Goal: Use online tool/utility: Utilize a website feature to perform a specific function

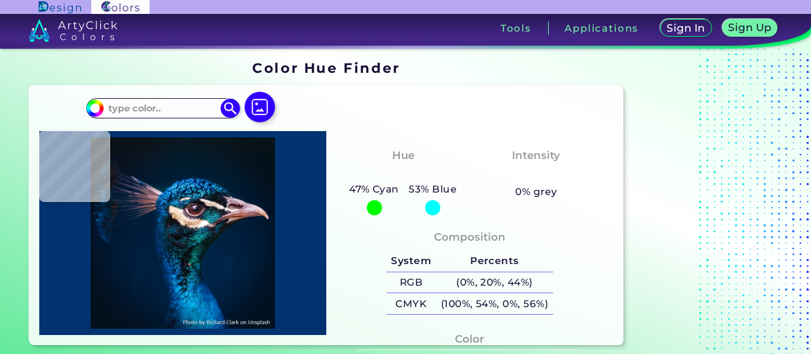
type input "#000000"
type input "#e4d0db"
type input "#E4D0DB"
type input "#f7f7f7"
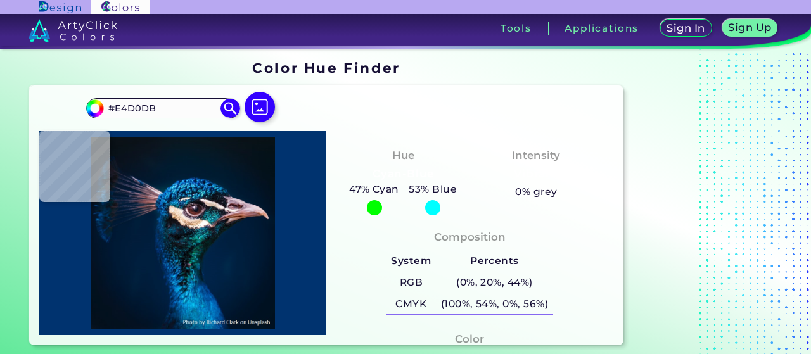
type input "#F7F7F7"
type input "#2c787e"
type input "#2C787E"
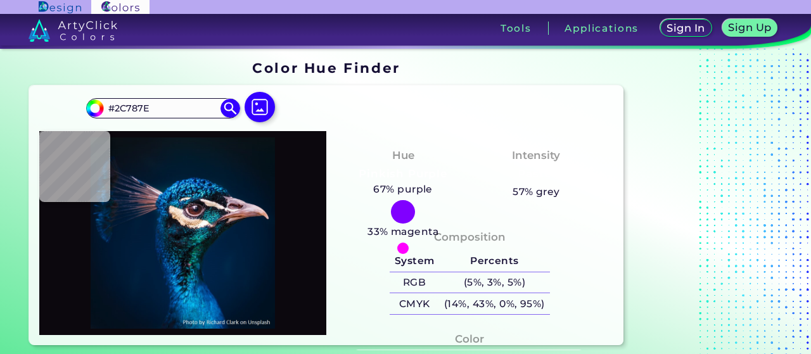
type input "#0c080e"
type input "#0C080E"
type input "#140f17"
type input "#140F17"
type input "#1d1923"
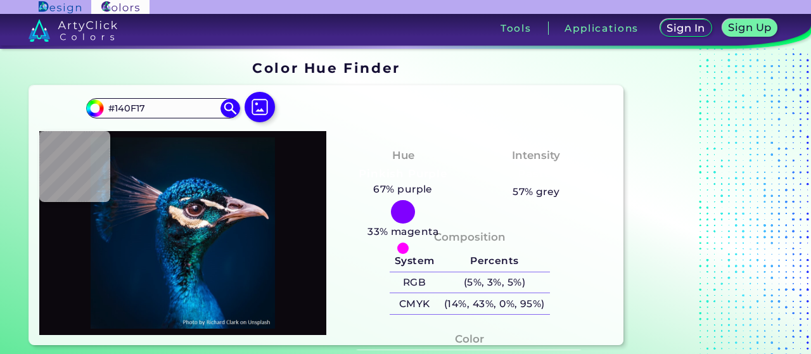
type input "#1D1923"
type input "#100f18"
type input "#100F18"
type input "#090a16"
type input "#090A16"
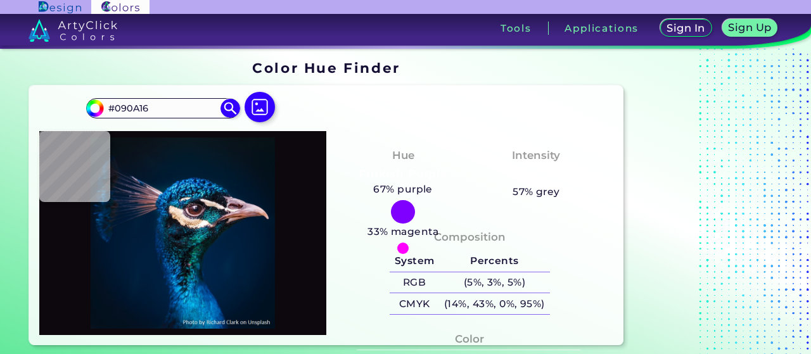
type input "#070911"
type input "#090a16"
type input "#090A16"
type input "#0c0c0e"
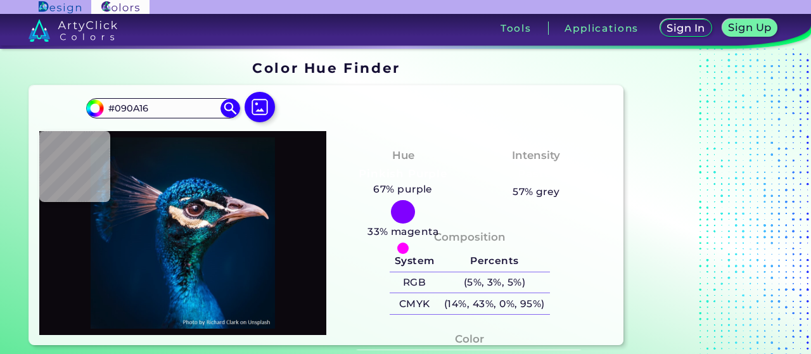
type input "#0C0C0E"
type input "#060709"
type input "#2e2930"
type input "#2E2930"
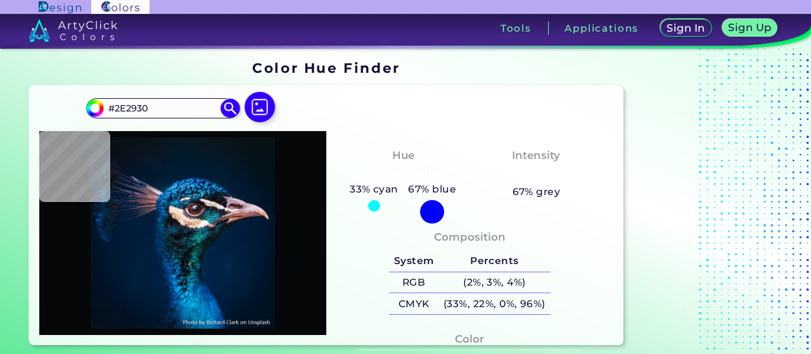
type input "#a59692"
type input "#A59692"
type input "#9b8580"
type input "#9B8580"
type input "#8b746a"
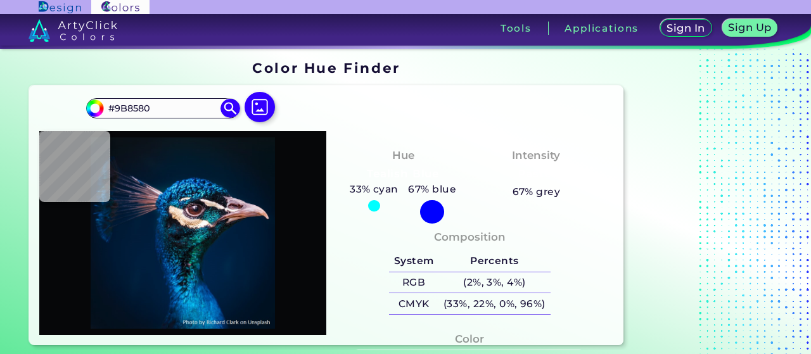
type input "#8B746A"
type input "#564c4c"
type input "#564C4C"
type input "#100e1b"
type input "#100E1B"
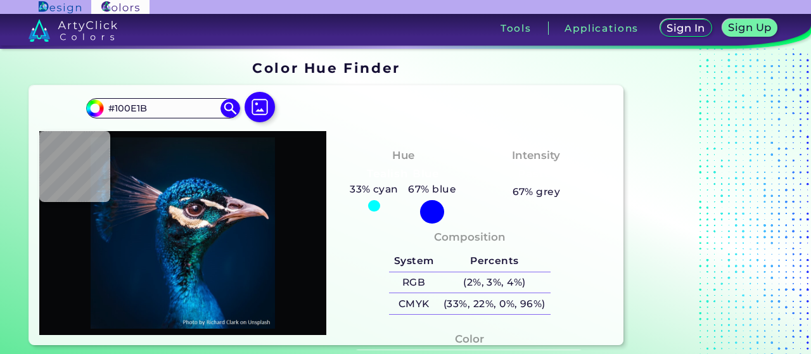
type input "#0f262d"
type input "#0F262D"
type input "#0d4d51"
type input "#0D4D51"
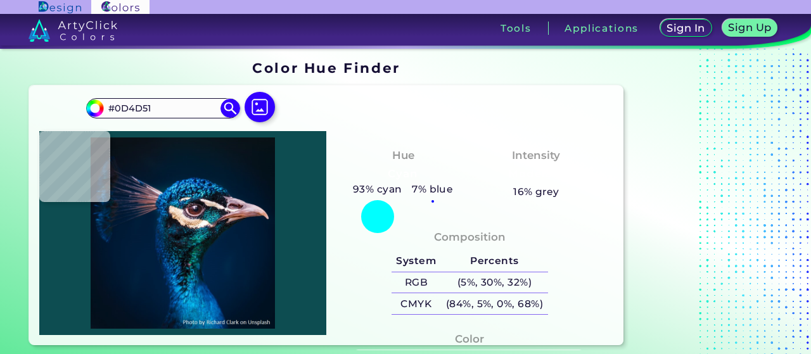
type input "#2d6a71"
type input "#2D6A71"
type input "#0e303e"
type input "#0E303E"
type input "#0c2a32"
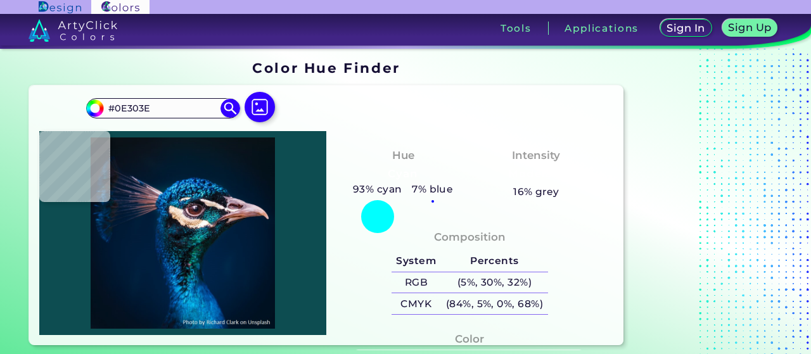
type input "#0C2A32"
type input "#384f54"
type input "#384F54"
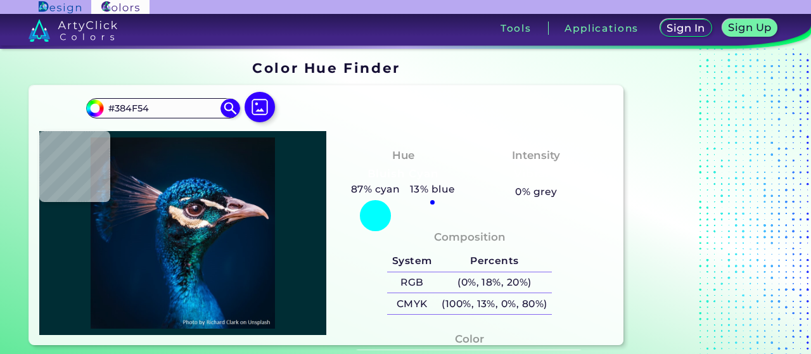
type input "#002d34"
type input "#002D34"
type input "#064557"
type input "#34a5b1"
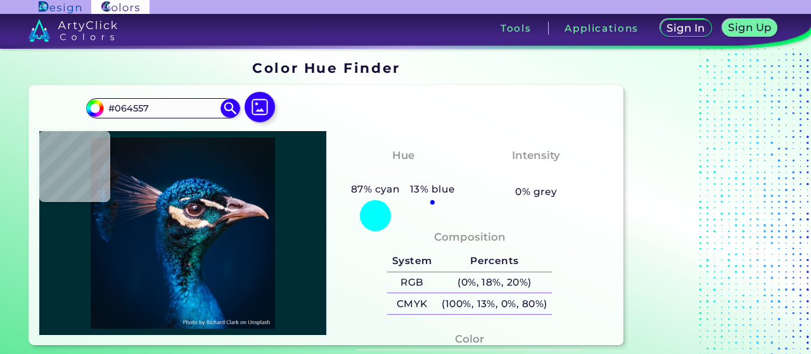
type input "#34A5B1"
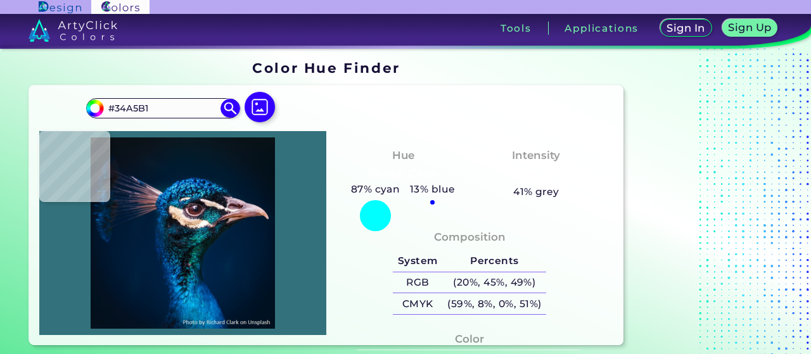
type input "#33727c"
type input "#33727C"
type input "#0e242d"
type input "#0E242D"
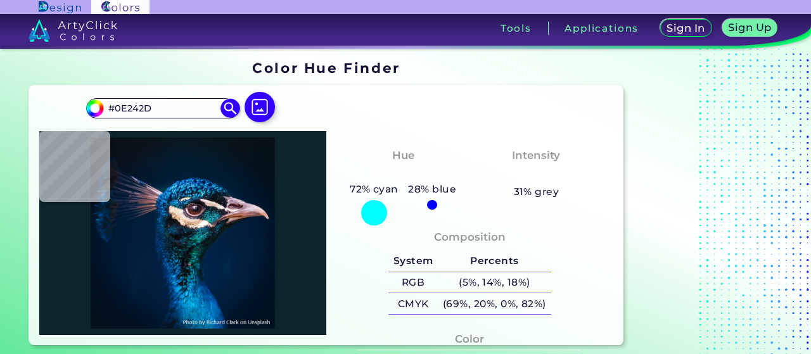
click at [210, 210] on img at bounding box center [183, 233] width 274 height 191
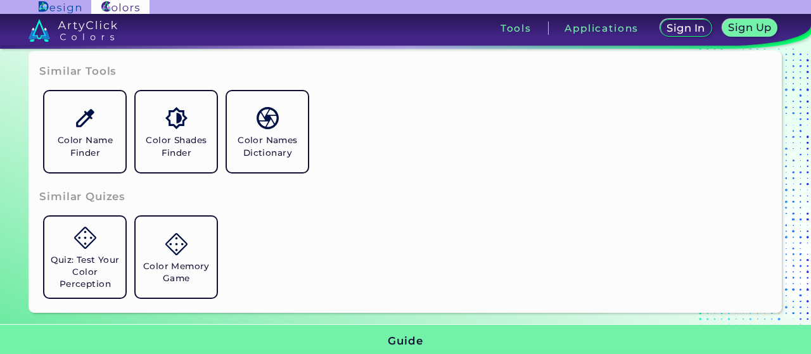
scroll to position [299, 0]
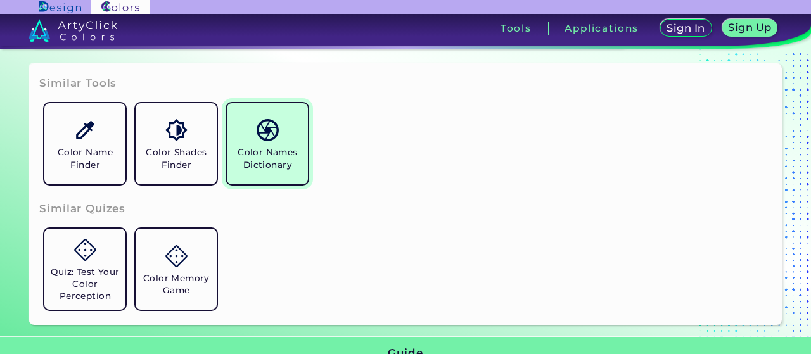
click at [250, 154] on h5 "Color Names Dictionary" at bounding box center [267, 158] width 71 height 24
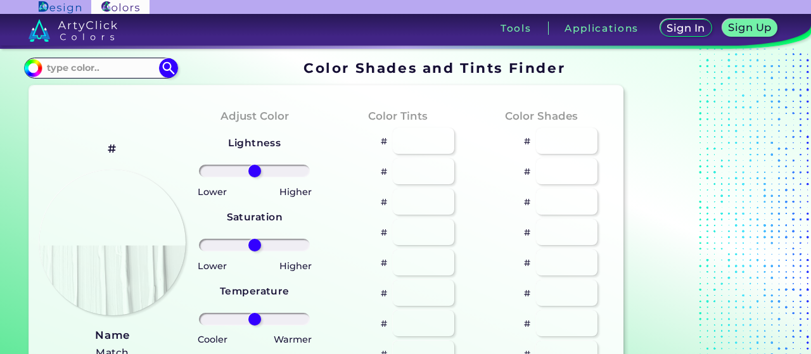
type input "#1b1b21"
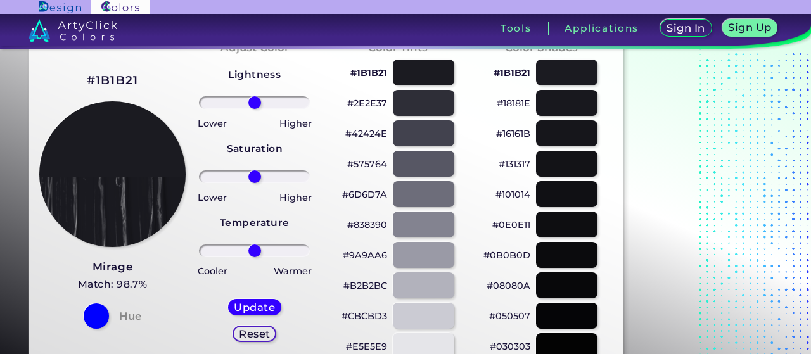
scroll to position [67, 0]
